Goal: Use online tool/utility: Utilize a website feature to perform a specific function

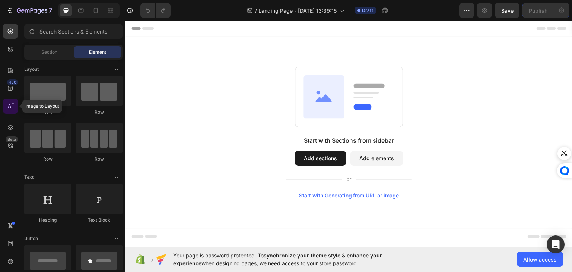
click at [12, 108] on icon at bounding box center [10, 105] width 7 height 7
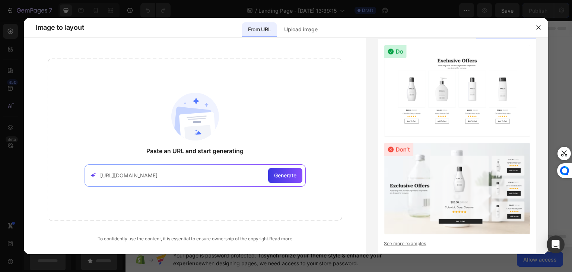
type input "[URL][DOMAIN_NAME]"
click at [291, 170] on div "Generate" at bounding box center [285, 175] width 34 height 15
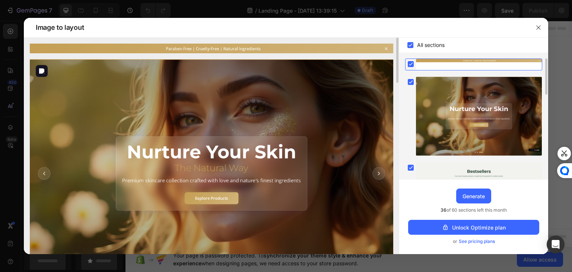
click at [77, 61] on img at bounding box center [212, 173] width 364 height 228
click at [480, 199] on div "Generate" at bounding box center [474, 196] width 22 height 8
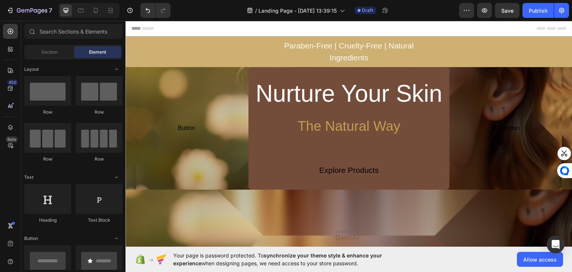
drag, startPoint x: 254, startPoint y: 30, endPoint x: 243, endPoint y: 51, distance: 24.0
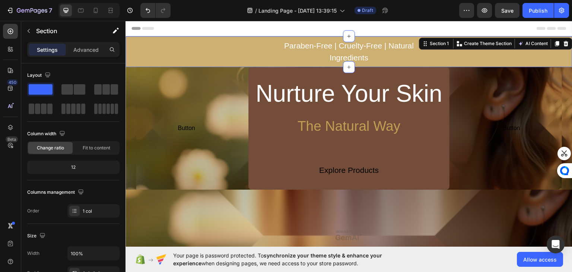
click at [243, 51] on div "Paraben-Free | Cruelty-Free | Natural Ingredients Text Block Row" at bounding box center [349, 51] width 447 height 25
click at [10, 103] on icon at bounding box center [10, 105] width 7 height 7
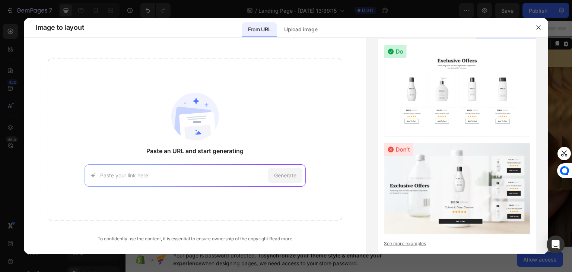
click at [115, 177] on input at bounding box center [182, 175] width 165 height 8
type input "[URL][DOMAIN_NAME]"
click at [285, 172] on span "Generate" at bounding box center [285, 175] width 22 height 8
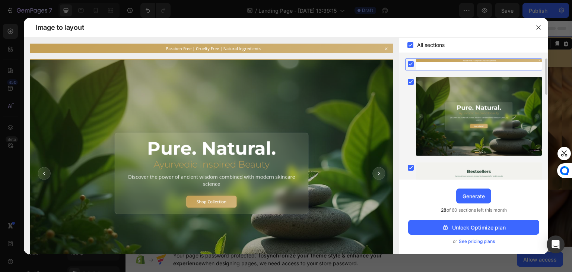
click at [412, 47] on rect at bounding box center [410, 45] width 6 height 6
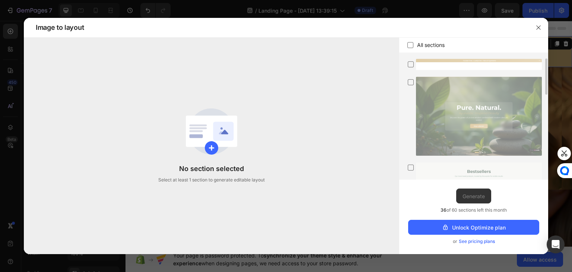
click at [412, 47] on icon at bounding box center [410, 44] width 7 height 7
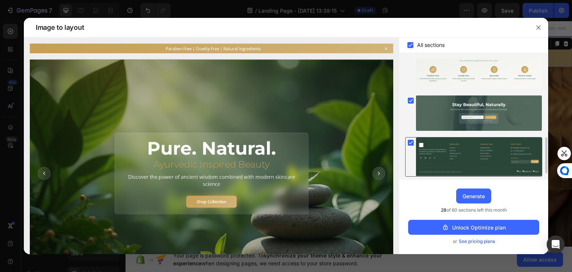
scroll to position [281, 0]
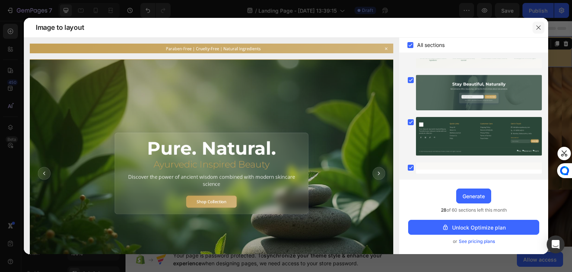
click at [538, 25] on icon "button" at bounding box center [539, 28] width 6 height 6
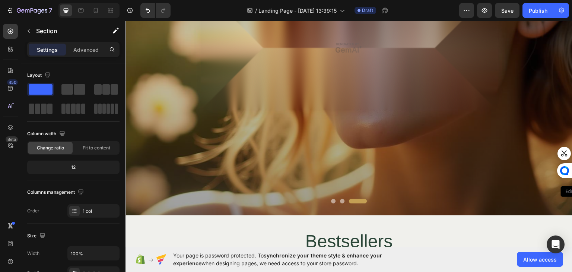
scroll to position [186, 0]
